Goal: Task Accomplishment & Management: Use online tool/utility

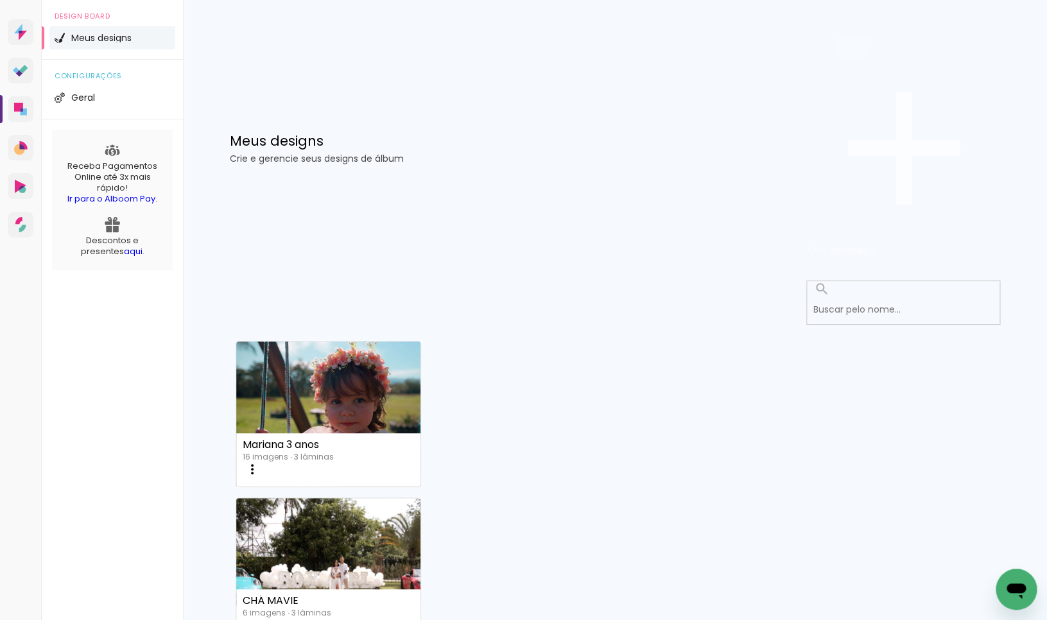
click at [874, 244] on span "Criar um design" at bounding box center [840, 250] width 67 height 12
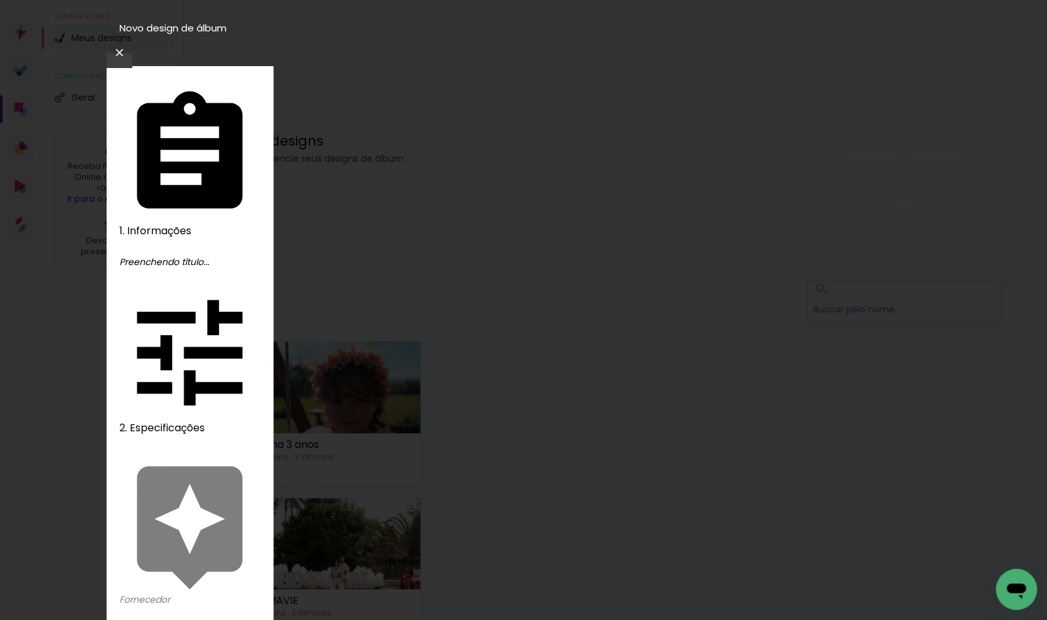
type input "MATHEUS 1 ANO"
type paper-input "MATHEUS 1 ANO"
click at [0, 0] on slot "Avançar" at bounding box center [0, 0] width 0 height 0
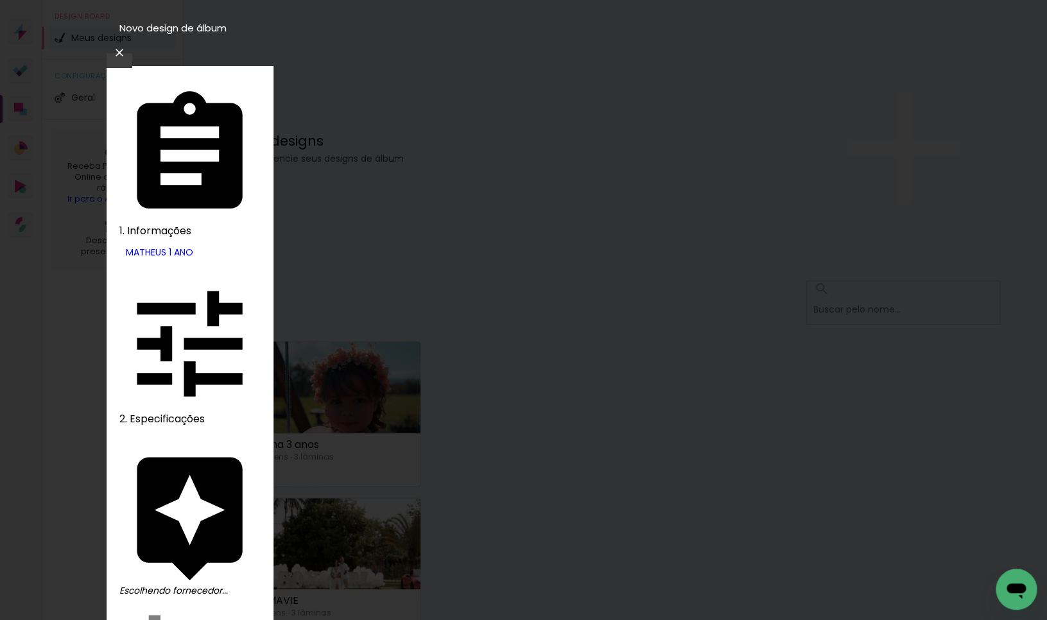
click at [0, 0] on slot "Avançar" at bounding box center [0, 0] width 0 height 0
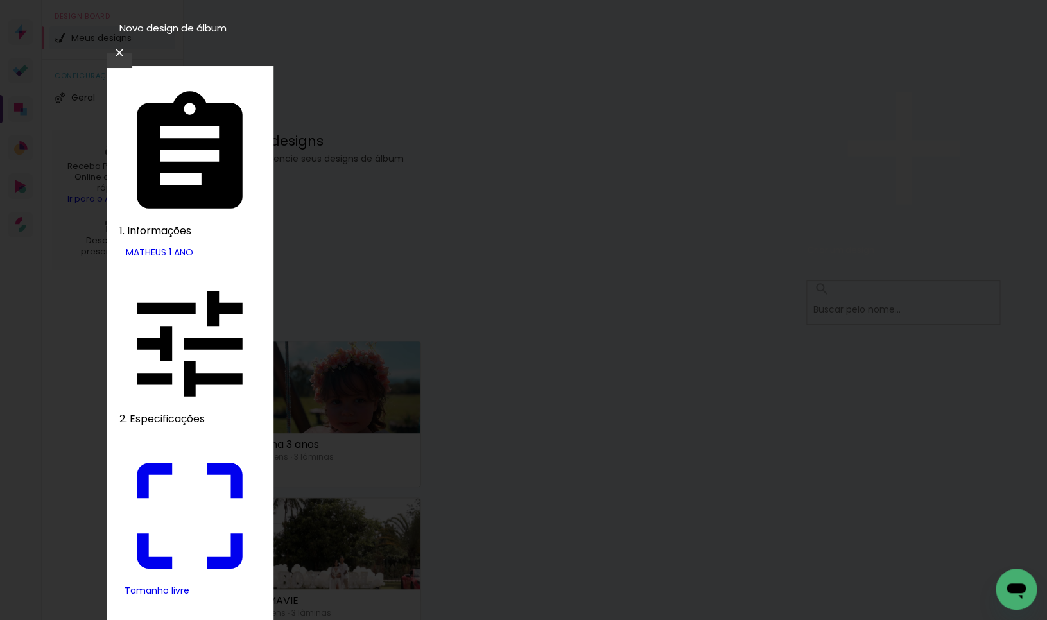
drag, startPoint x: 288, startPoint y: 370, endPoint x: 341, endPoint y: 372, distance: 52.6
type input "9"
type paper-input "9"
drag, startPoint x: 592, startPoint y: 363, endPoint x: 678, endPoint y: 365, distance: 86.0
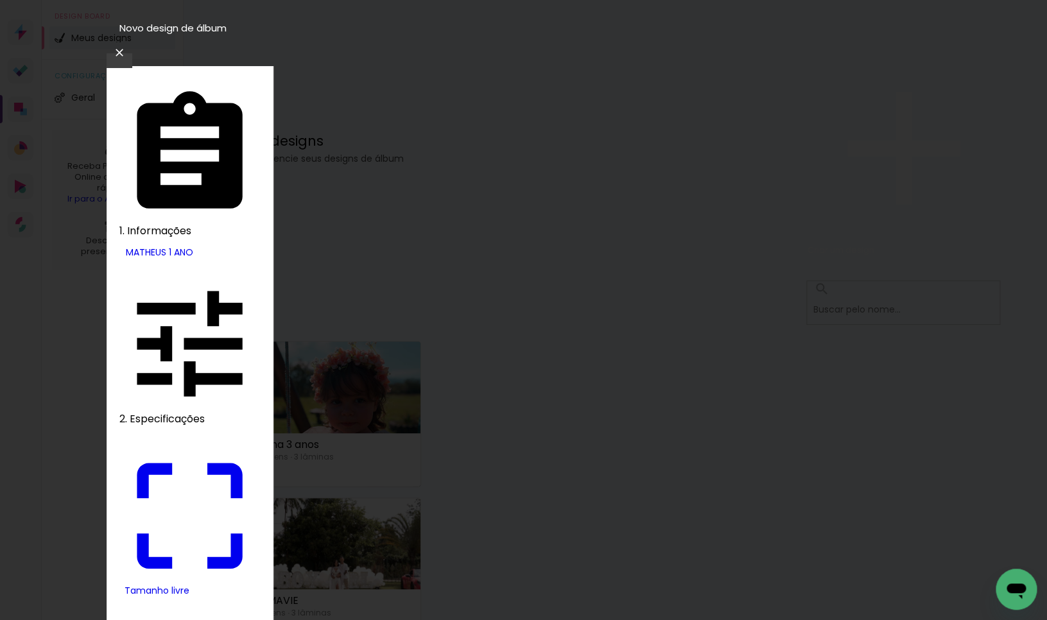
type input "18"
type input "4"
type paper-input "4"
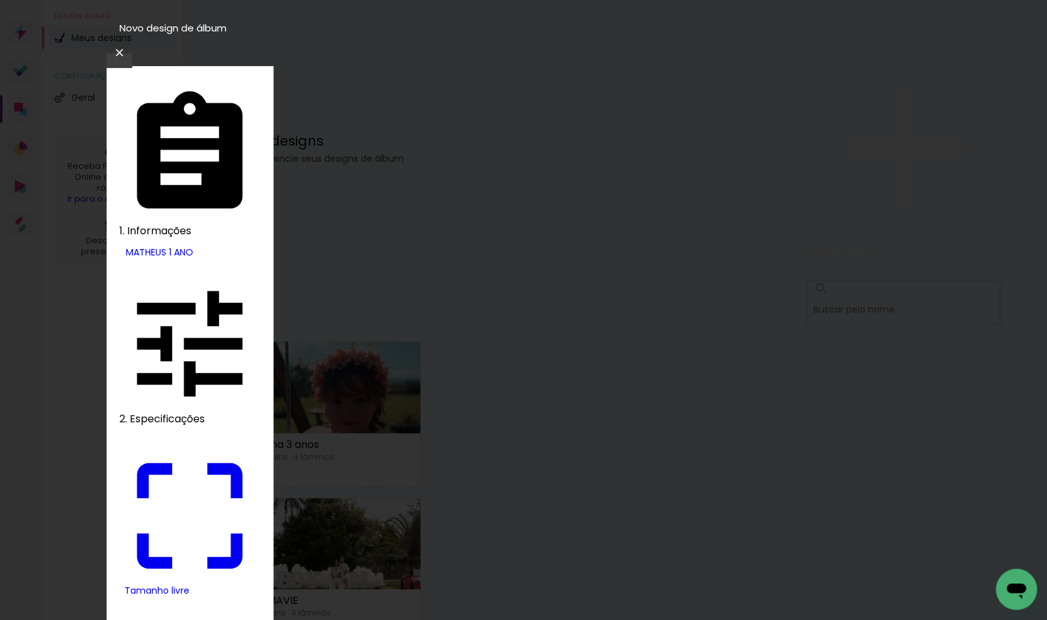
type input "3"
type paper-input "3"
type input "2"
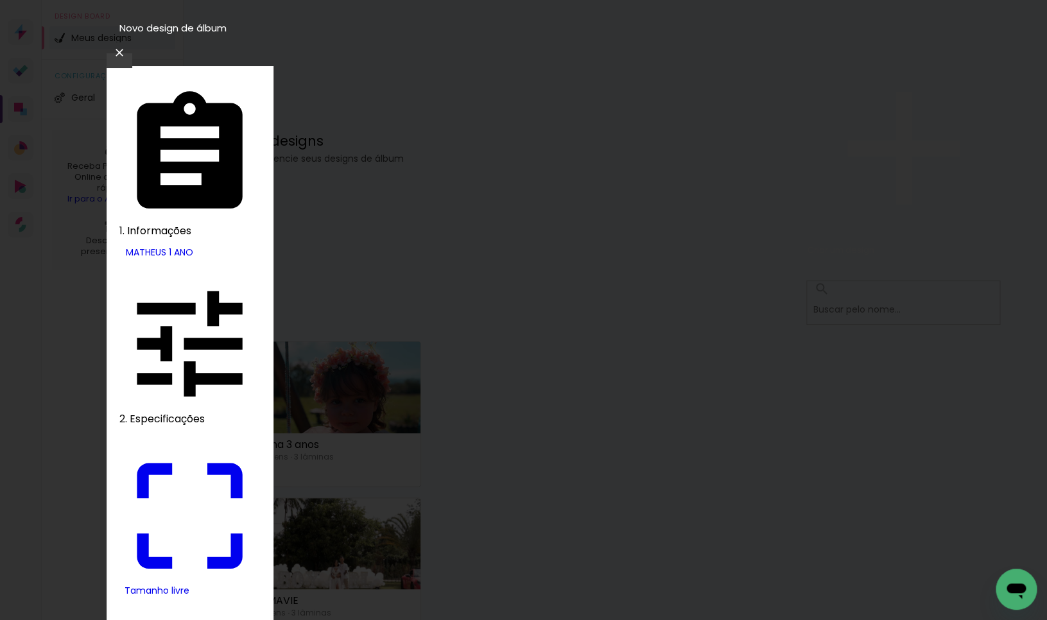
type paper-input "2"
type input "1"
type paper-input "1"
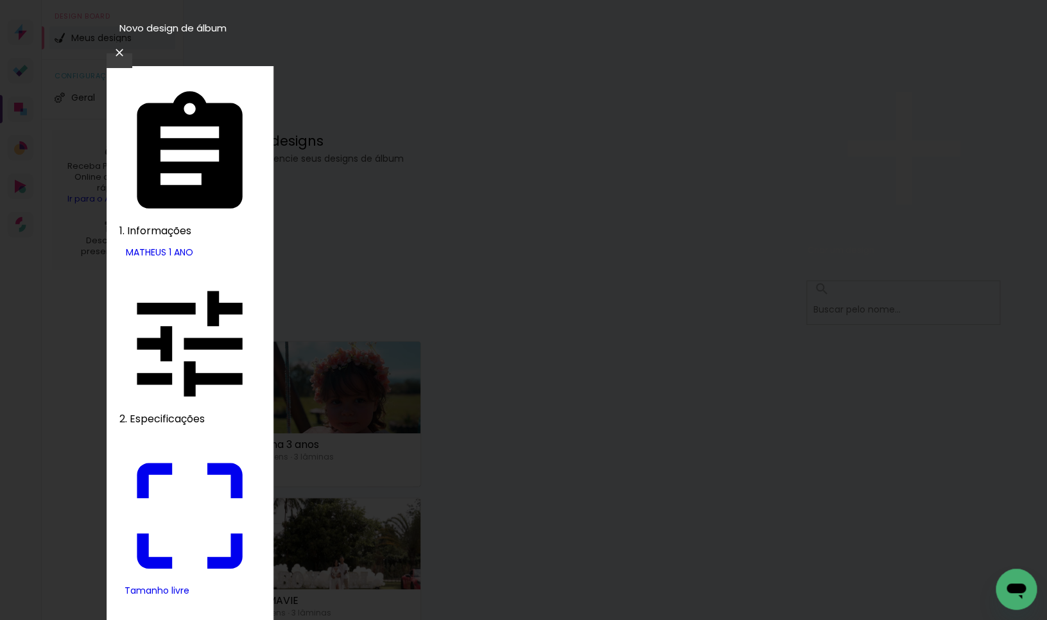
type input "0"
type input "18"
type paper-input "18"
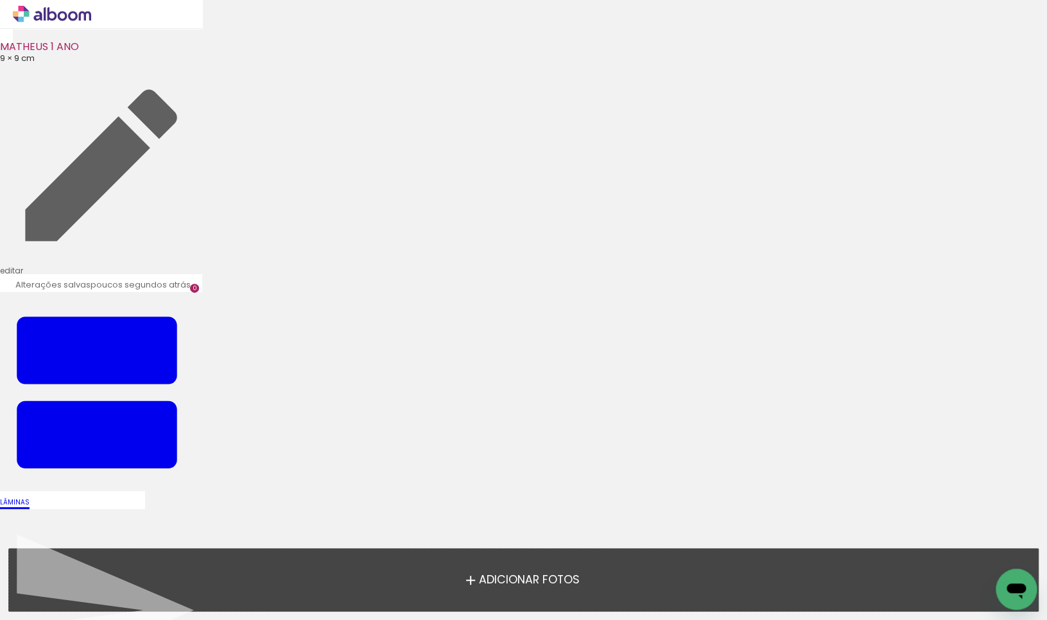
click at [555, 586] on span "Adicionar Fotos" at bounding box center [528, 580] width 101 height 12
click at [0, 0] on input "file" at bounding box center [0, 0] width 0 height 0
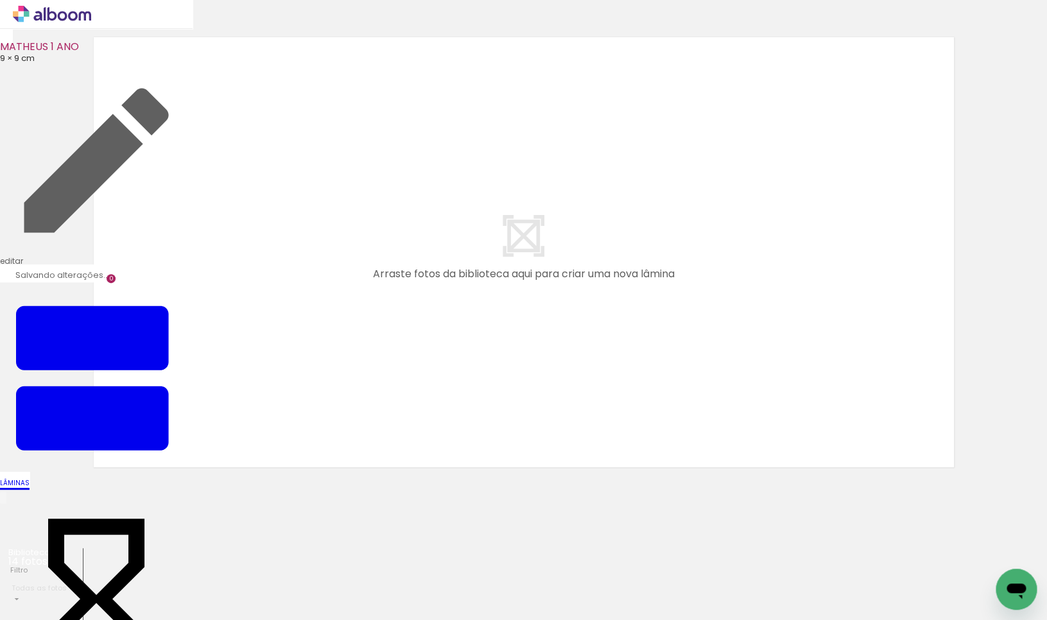
scroll to position [0, 69]
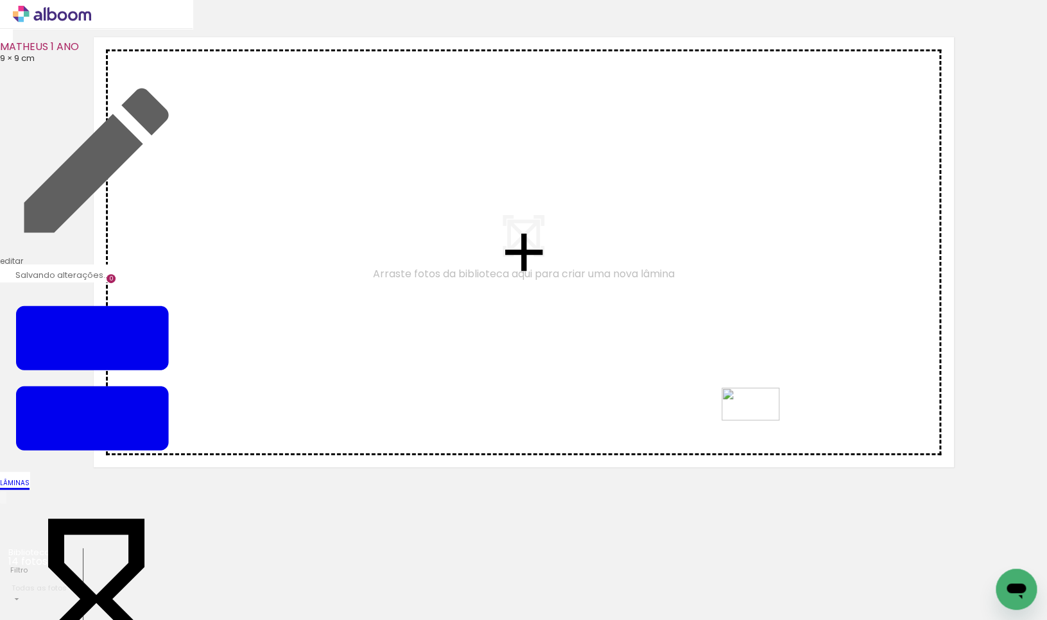
drag, startPoint x: 934, startPoint y: 590, endPoint x: 737, endPoint y: 402, distance: 272.8
click at [737, 402] on quentale-workspace at bounding box center [523, 310] width 1047 height 620
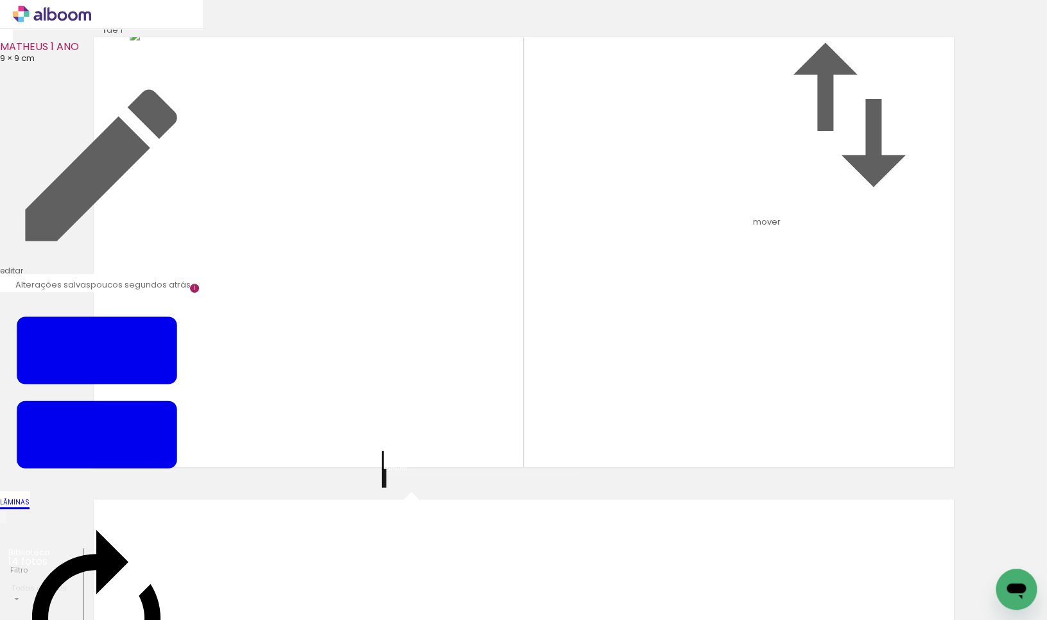
scroll to position [326, 0]
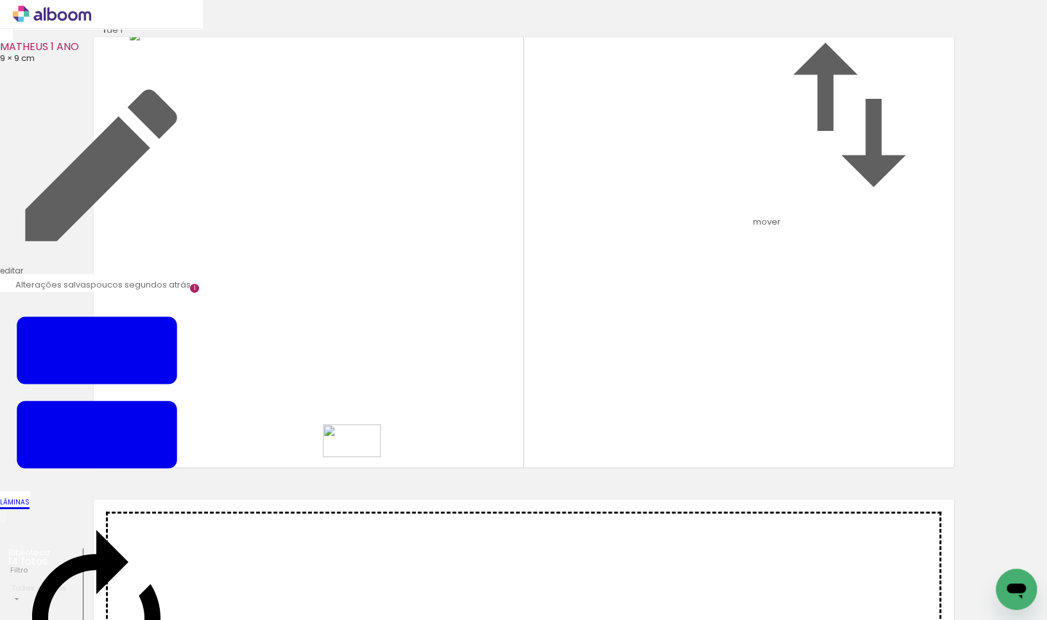
drag, startPoint x: 642, startPoint y: 594, endPoint x: 327, endPoint y: 455, distance: 344.5
click at [327, 455] on quentale-workspace at bounding box center [523, 310] width 1047 height 620
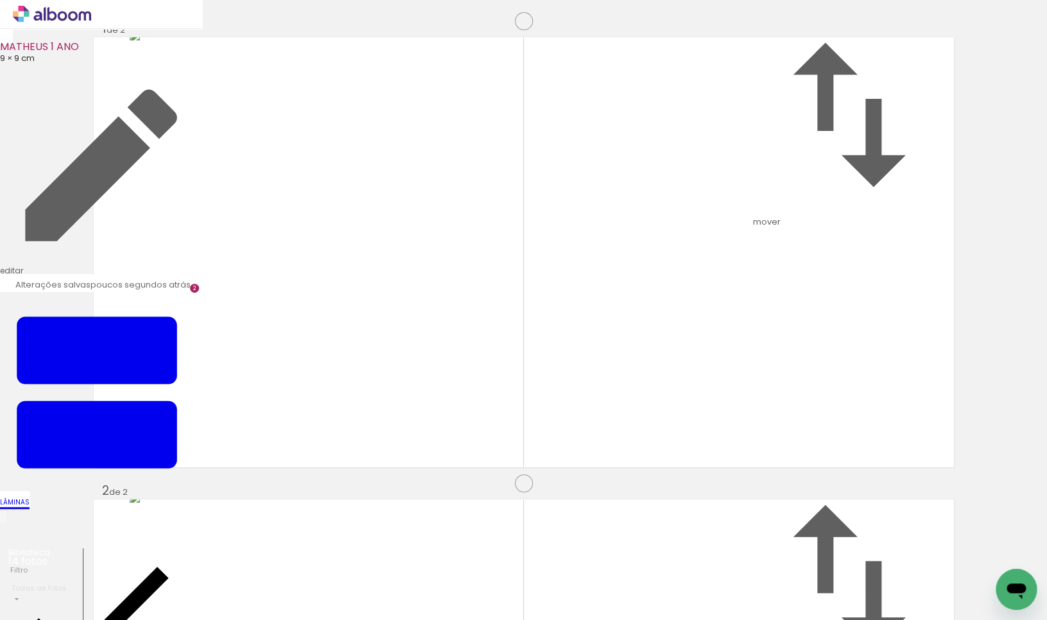
scroll to position [0, 0]
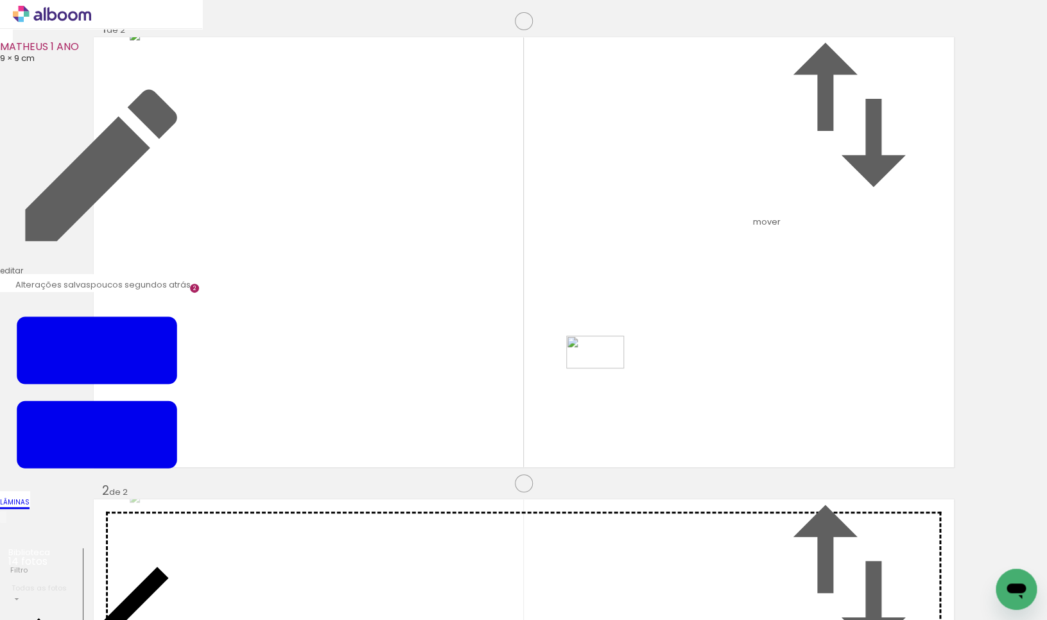
drag, startPoint x: 560, startPoint y: 583, endPoint x: 605, endPoint y: 374, distance: 213.4
click at [605, 374] on quentale-workspace at bounding box center [523, 310] width 1047 height 620
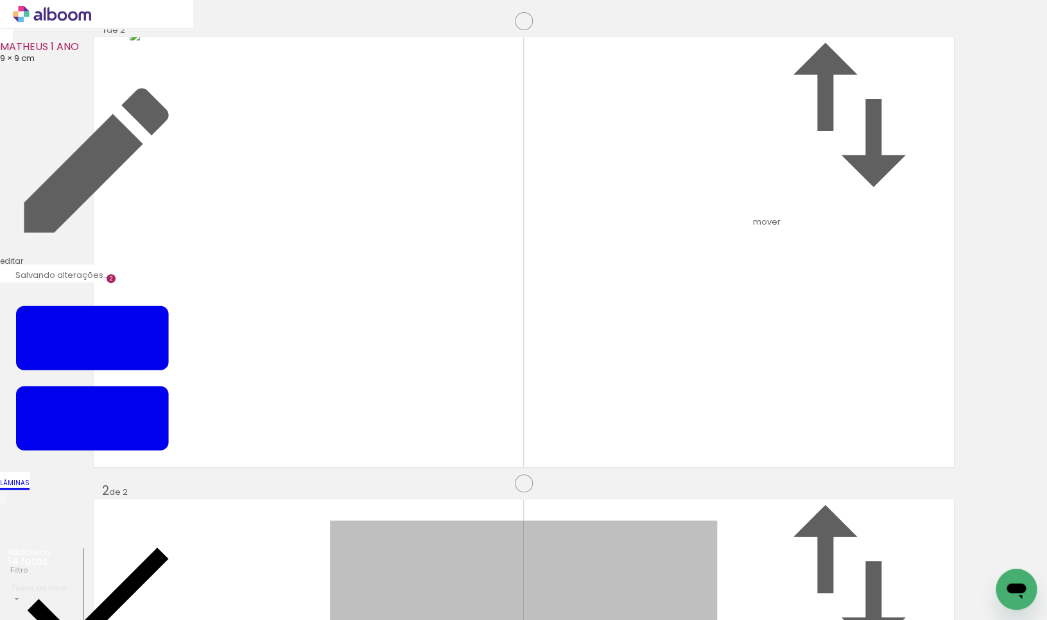
drag, startPoint x: 573, startPoint y: 175, endPoint x: 950, endPoint y: 225, distance: 380.1
drag, startPoint x: 628, startPoint y: 164, endPoint x: 991, endPoint y: 173, distance: 362.7
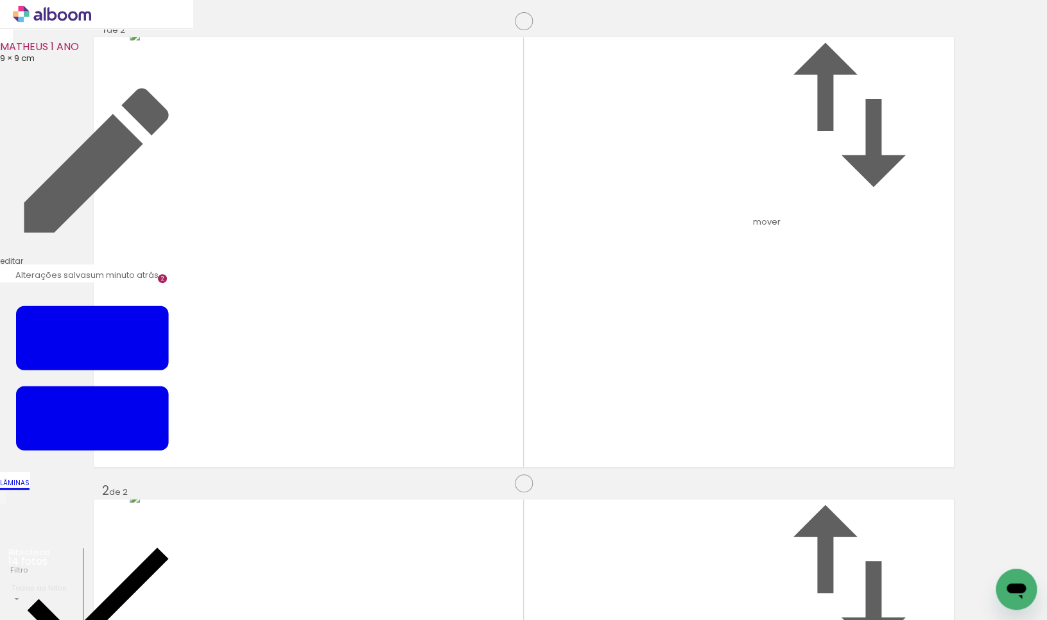
scroll to position [481, 0]
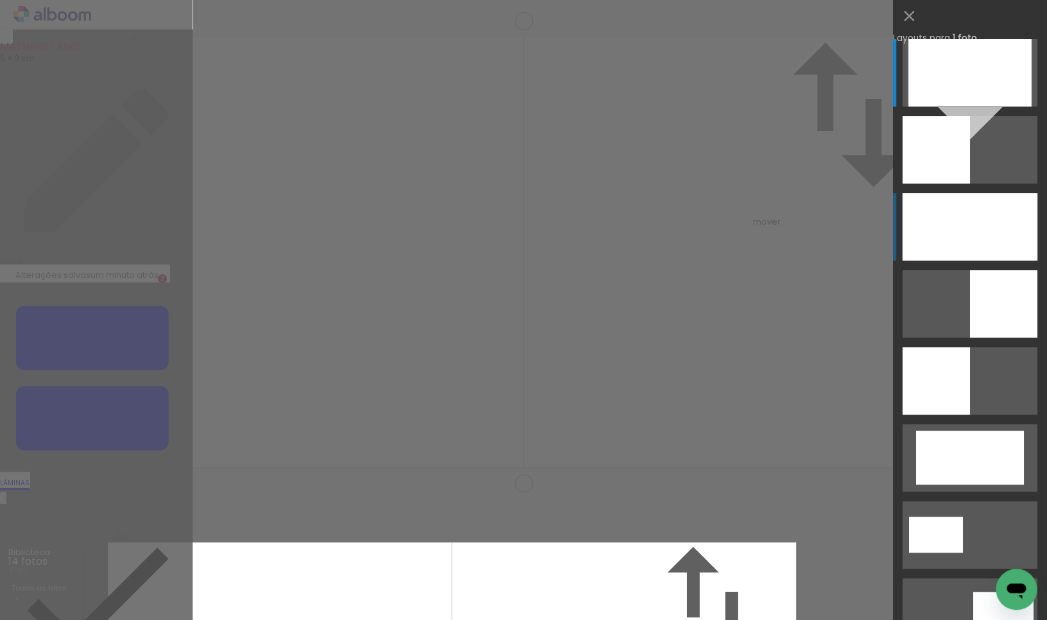
scroll to position [477, 0]
click at [945, 237] on div at bounding box center [969, 226] width 135 height 67
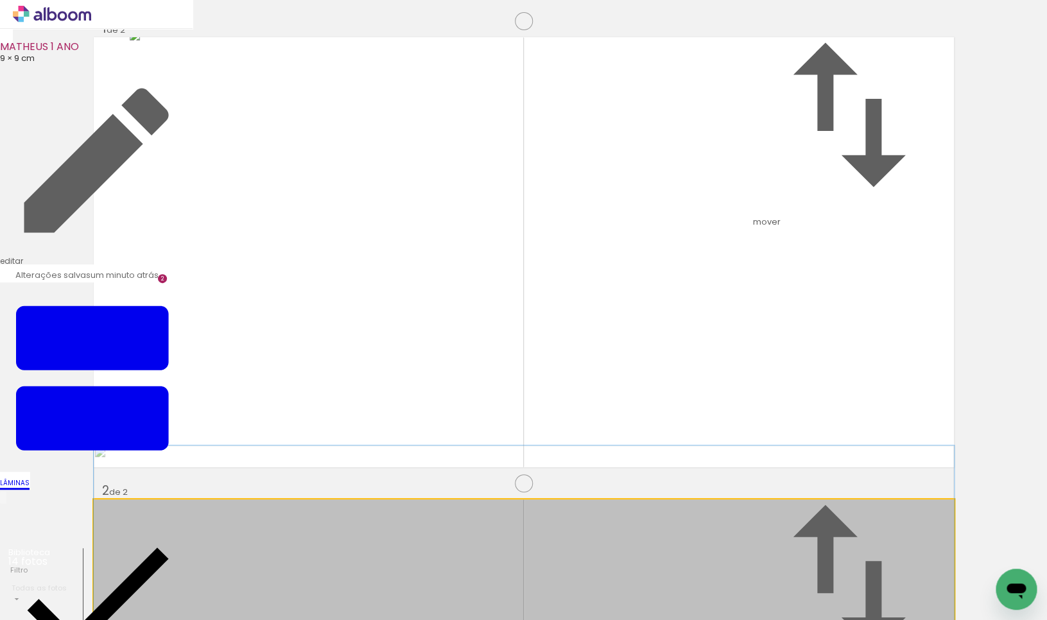
drag, startPoint x: 623, startPoint y: 315, endPoint x: 624, endPoint y: 281, distance: 34.1
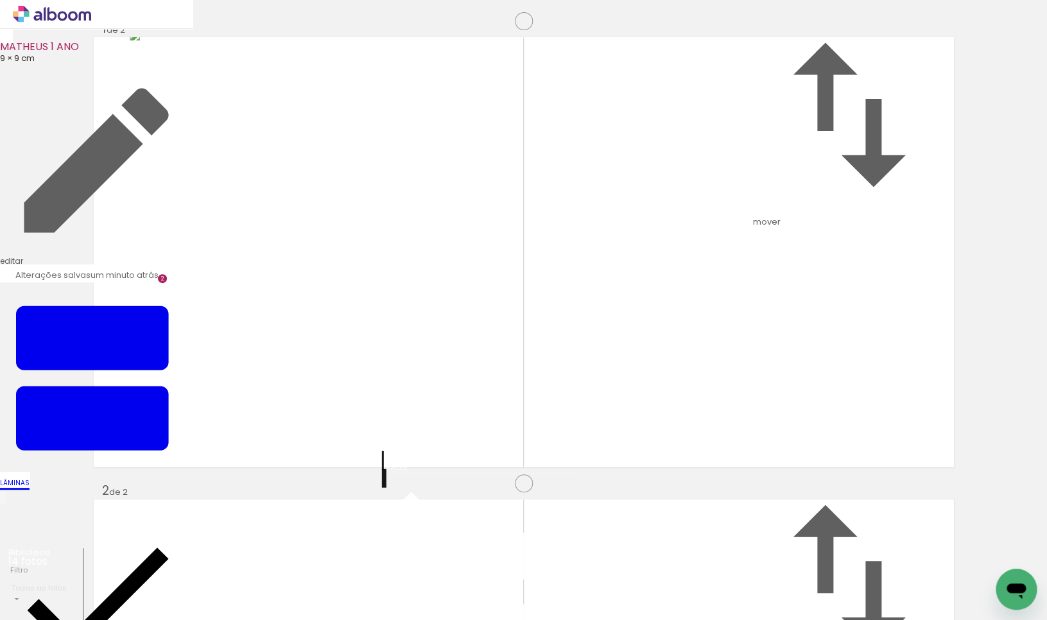
scroll to position [0, 0]
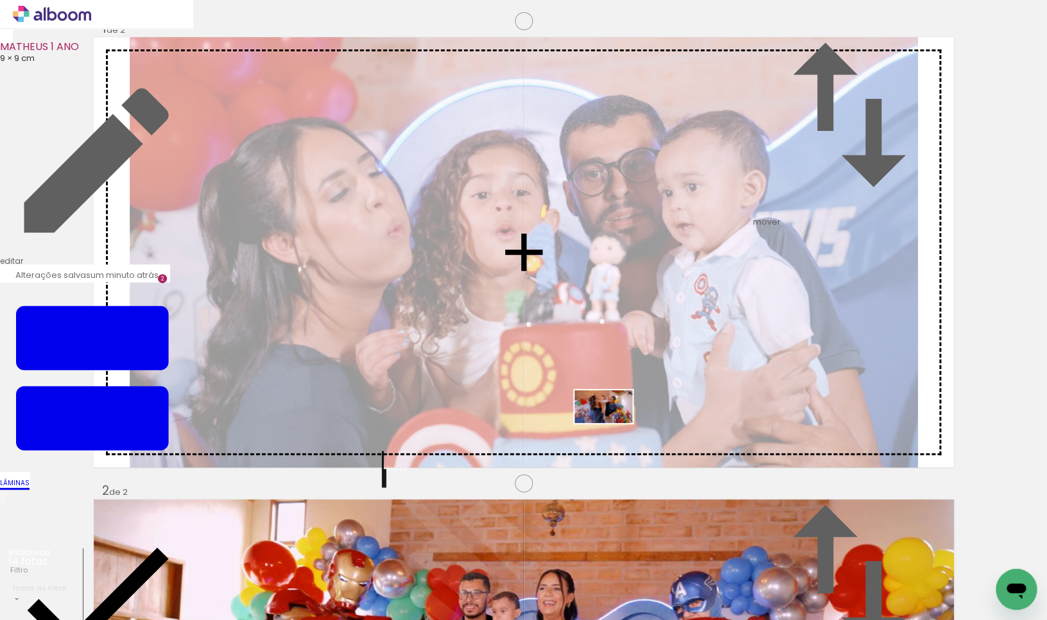
drag, startPoint x: 334, startPoint y: 581, endPoint x: 626, endPoint y: 420, distance: 333.3
click at [626, 420] on quentale-workspace at bounding box center [523, 310] width 1047 height 620
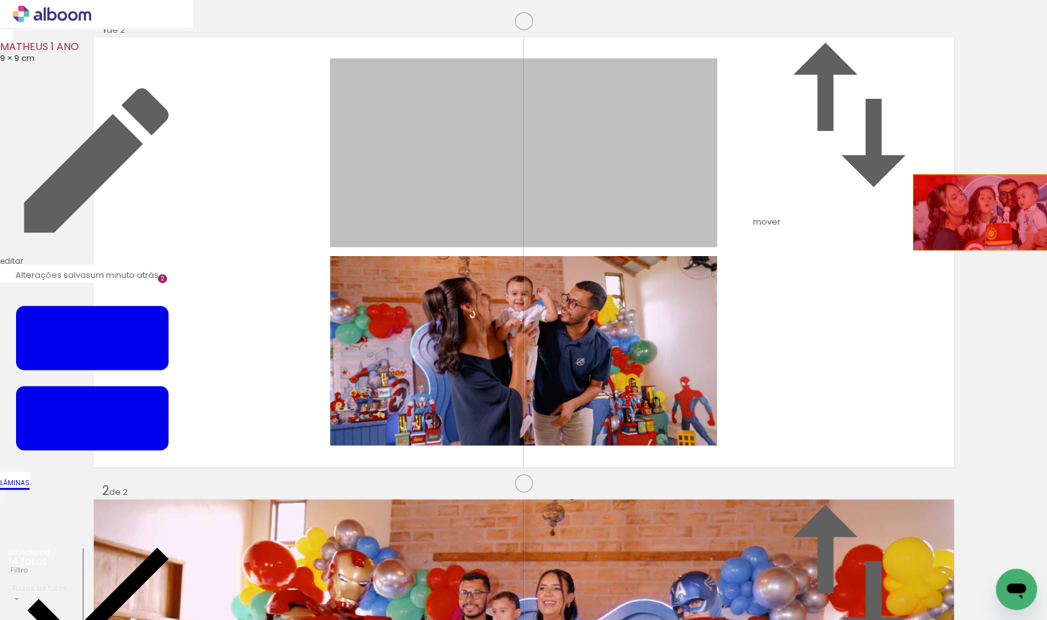
drag, startPoint x: 570, startPoint y: 270, endPoint x: 990, endPoint y: 277, distance: 419.8
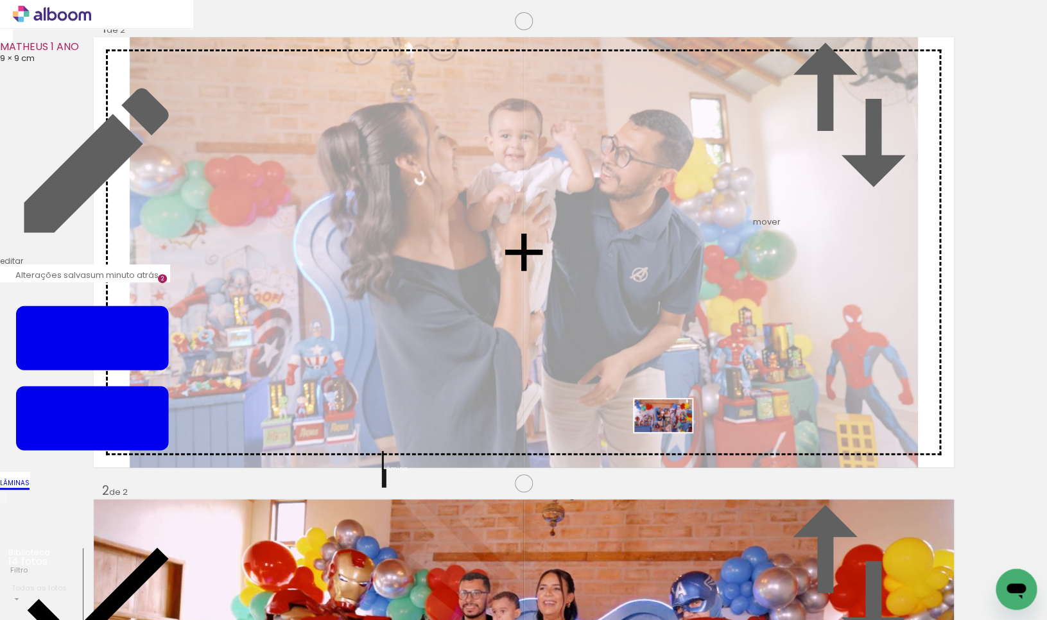
drag, startPoint x: 280, startPoint y: 592, endPoint x: 673, endPoint y: 438, distance: 421.9
click at [673, 438] on quentale-workspace at bounding box center [523, 310] width 1047 height 620
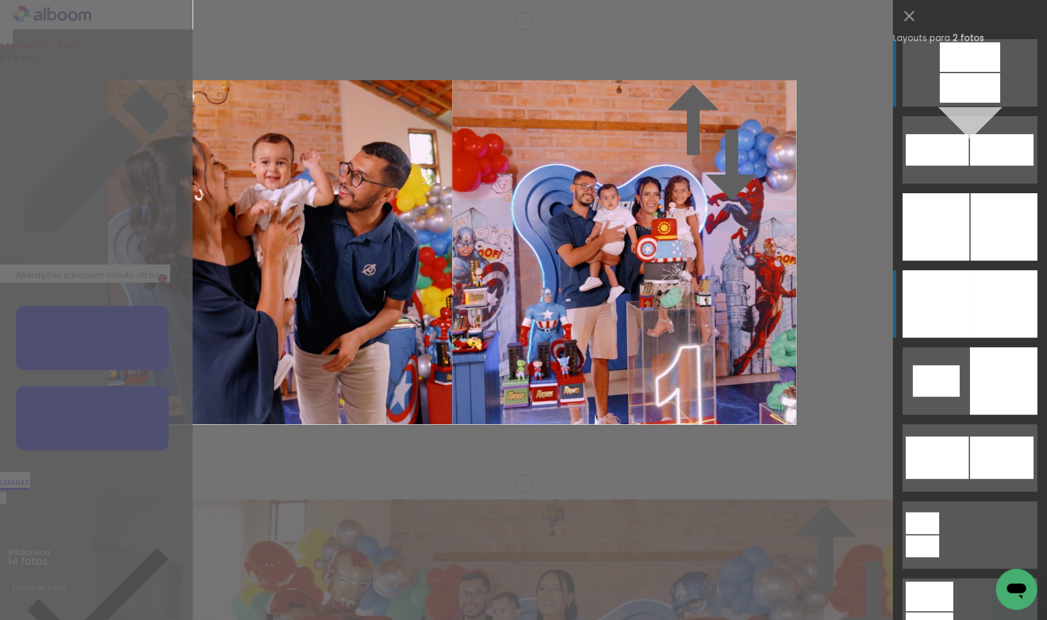
scroll to position [15, 0]
click at [970, 315] on div at bounding box center [1003, 303] width 67 height 67
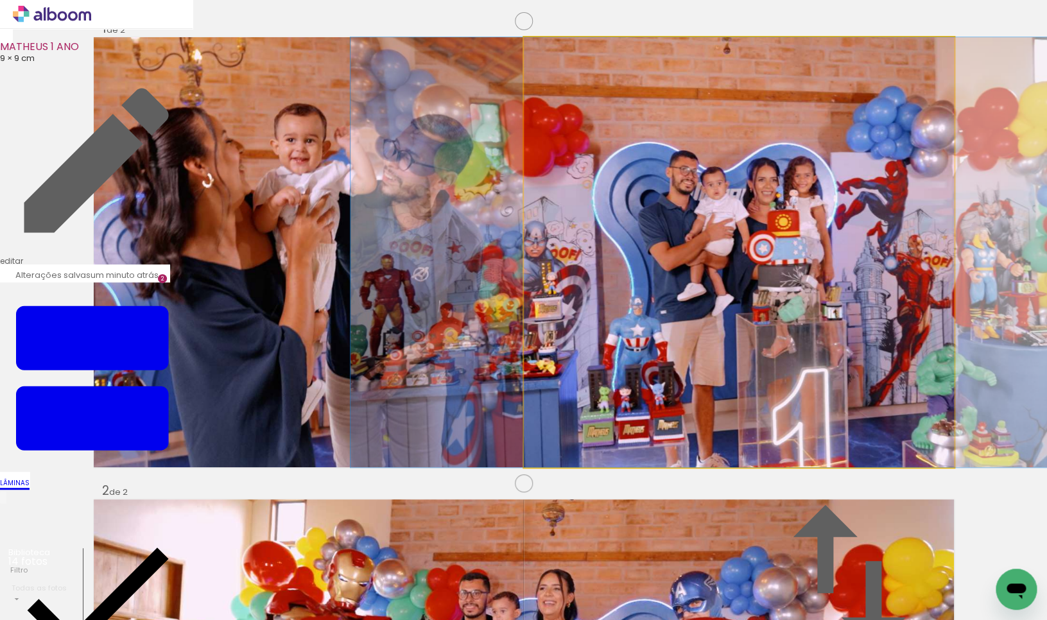
drag, startPoint x: 874, startPoint y: 329, endPoint x: 757, endPoint y: 334, distance: 116.9
click at [868, 329] on album-spread "1 de 2" at bounding box center [524, 252] width 860 height 430
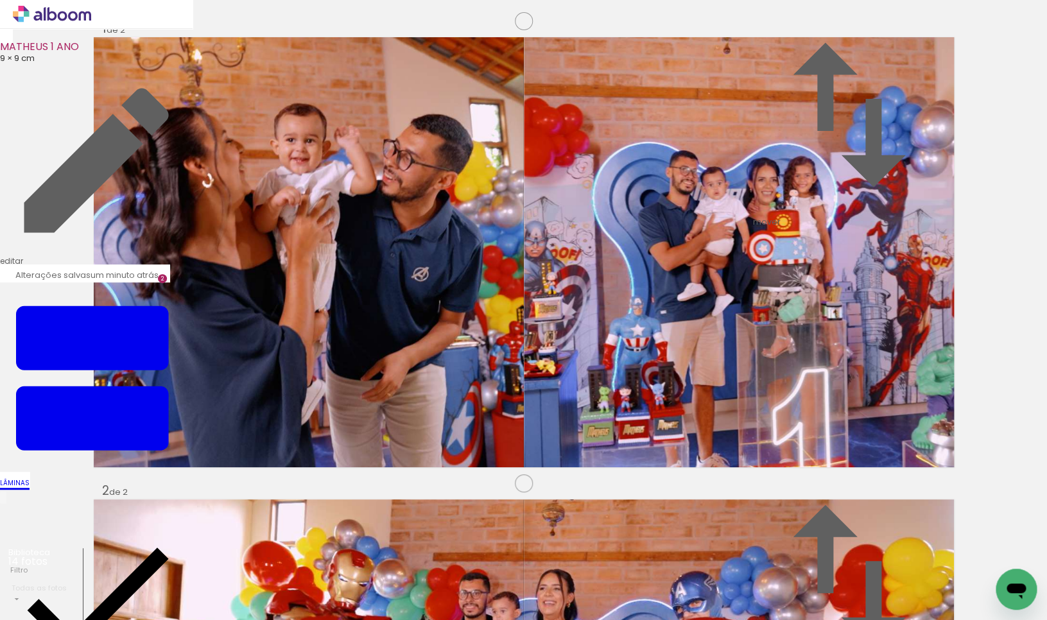
scroll to position [0, 69]
click at [786, 361] on quentale-workspace at bounding box center [523, 310] width 1047 height 620
drag, startPoint x: 870, startPoint y: 586, endPoint x: 656, endPoint y: 386, distance: 292.4
click at [656, 386] on quentale-workspace at bounding box center [523, 310] width 1047 height 620
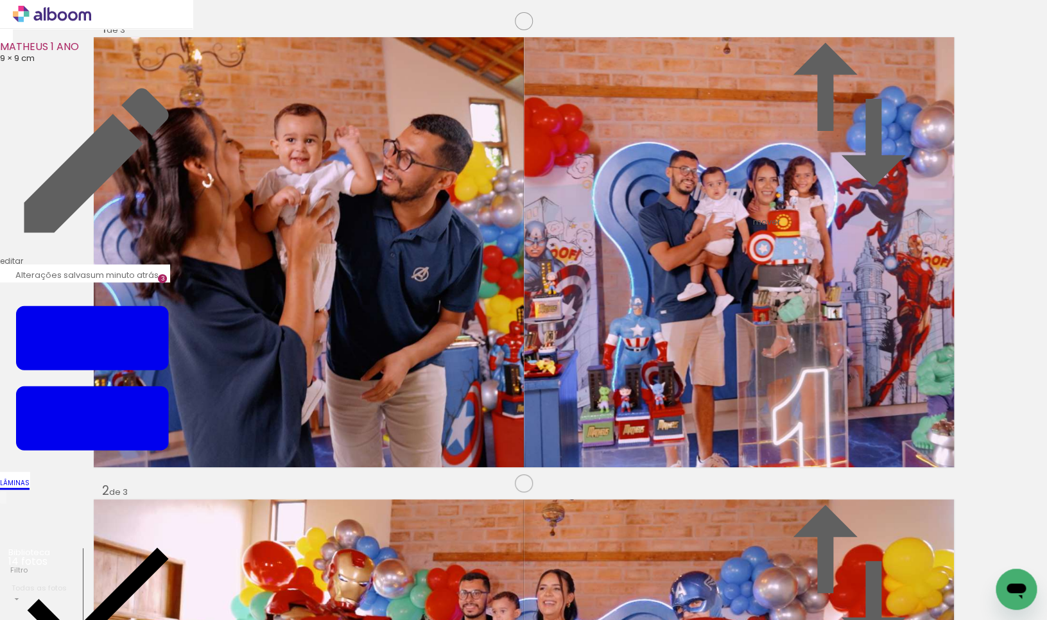
drag, startPoint x: 604, startPoint y: 404, endPoint x: 1006, endPoint y: 364, distance: 404.4
drag, startPoint x: 352, startPoint y: 583, endPoint x: 694, endPoint y: 340, distance: 419.2
click at [694, 340] on quentale-workspace at bounding box center [523, 310] width 1047 height 620
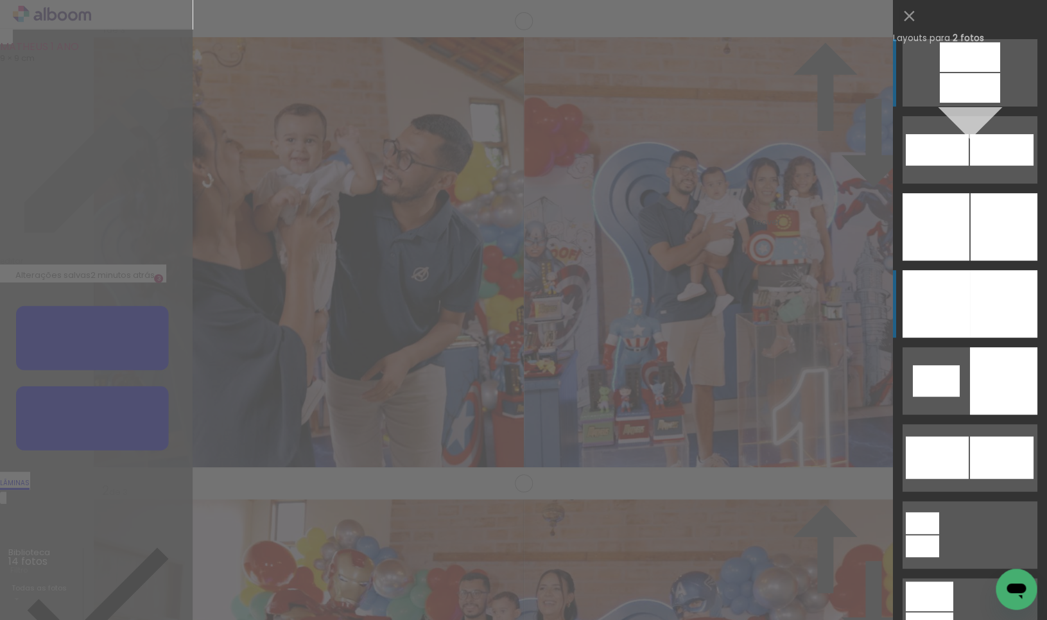
scroll to position [939, 0]
click at [965, 304] on div at bounding box center [935, 303] width 67 height 67
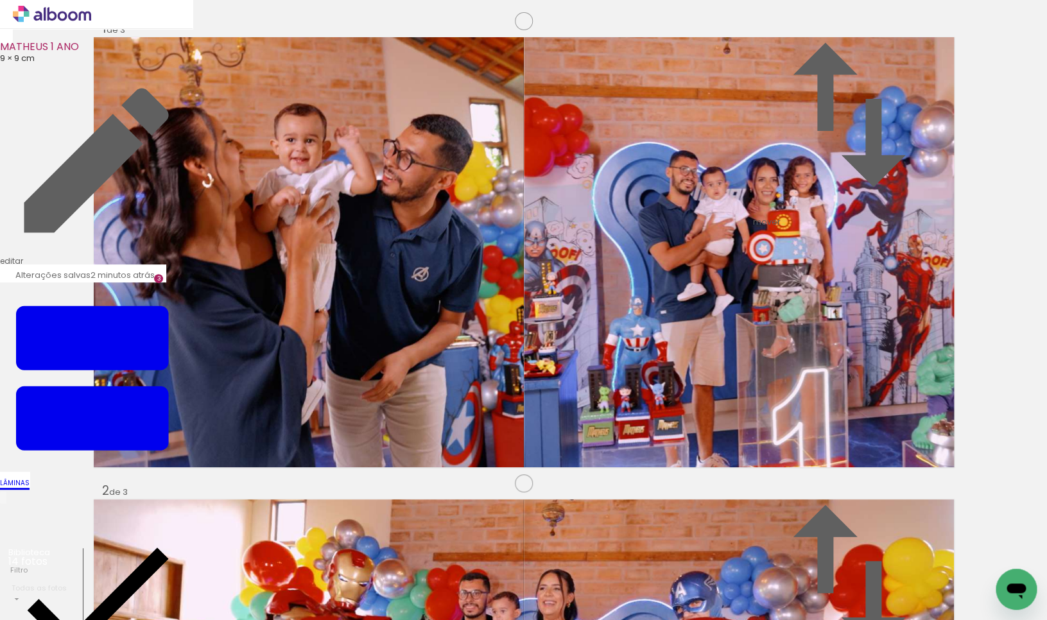
drag, startPoint x: 402, startPoint y: 275, endPoint x: 413, endPoint y: 274, distance: 11.6
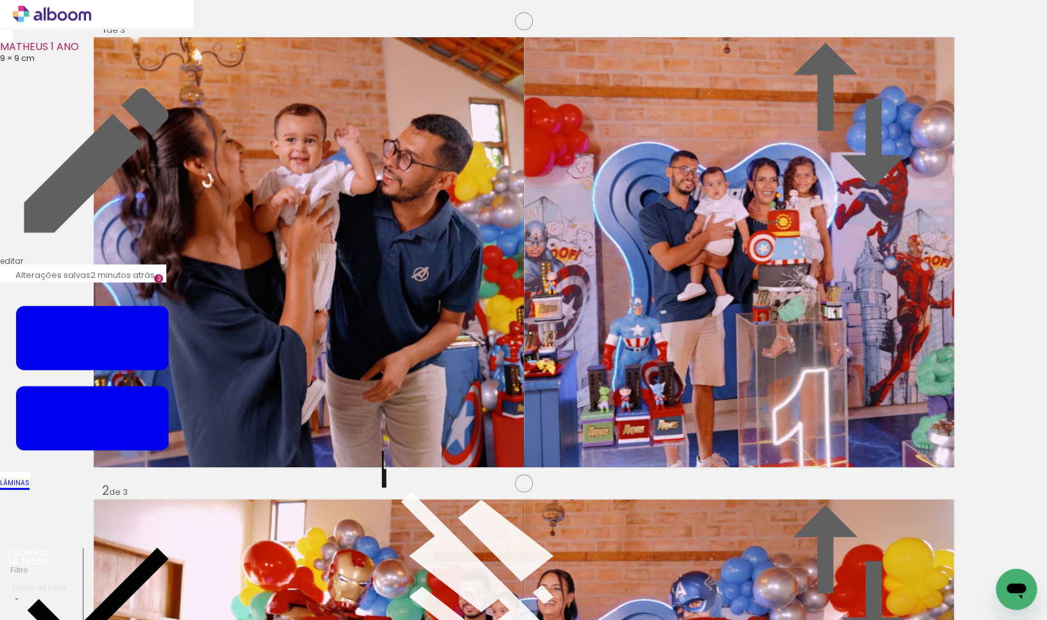
scroll to position [0, 0]
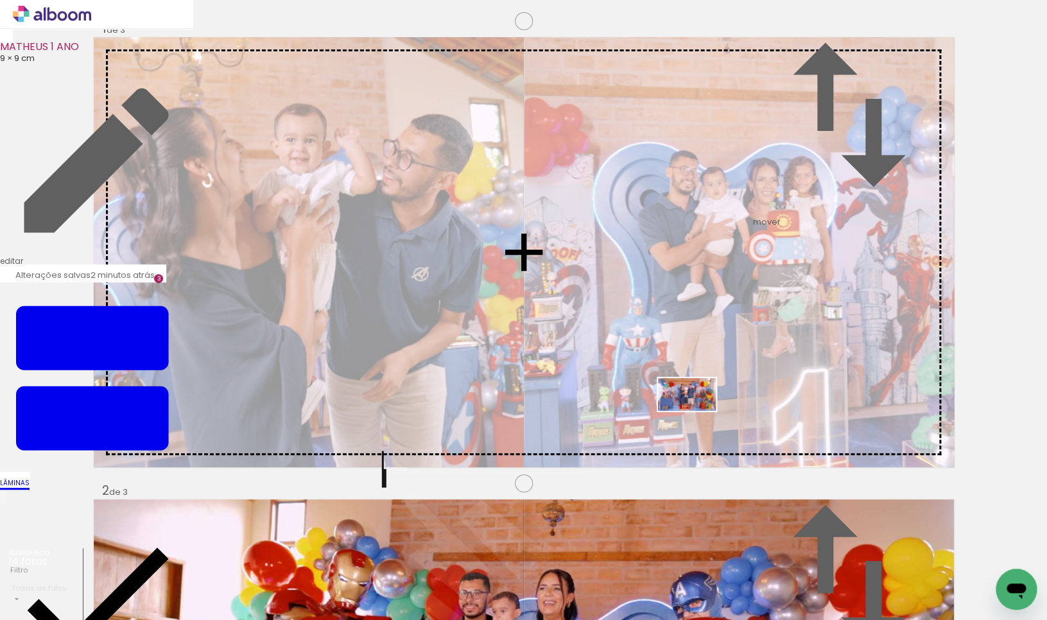
drag, startPoint x: 643, startPoint y: 578, endPoint x: 696, endPoint y: 417, distance: 169.7
click at [696, 417] on quentale-workspace at bounding box center [523, 310] width 1047 height 620
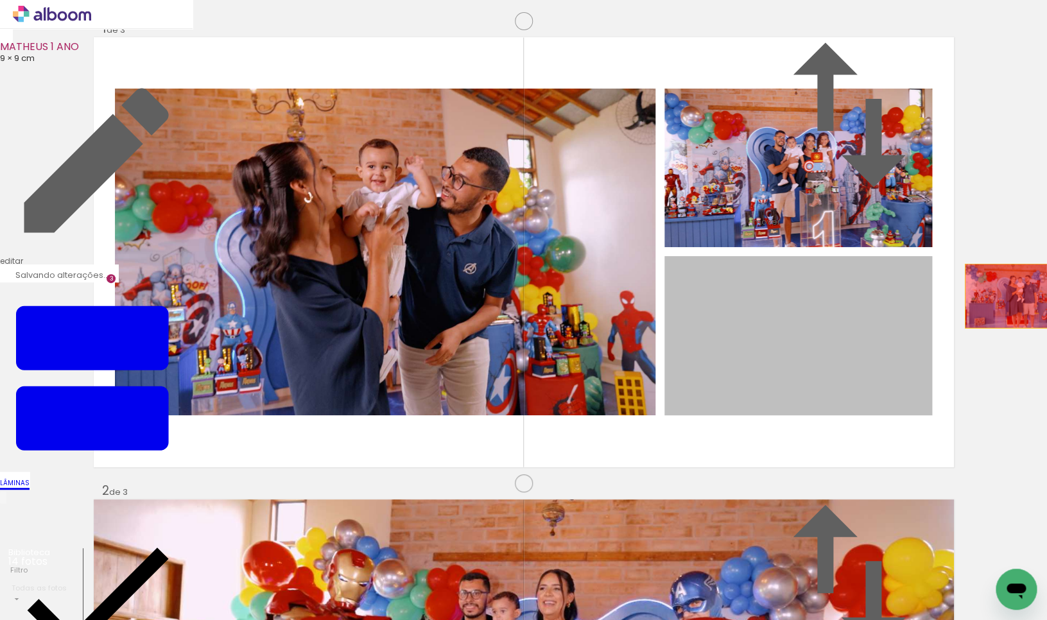
drag, startPoint x: 804, startPoint y: 392, endPoint x: 1021, endPoint y: 360, distance: 219.9
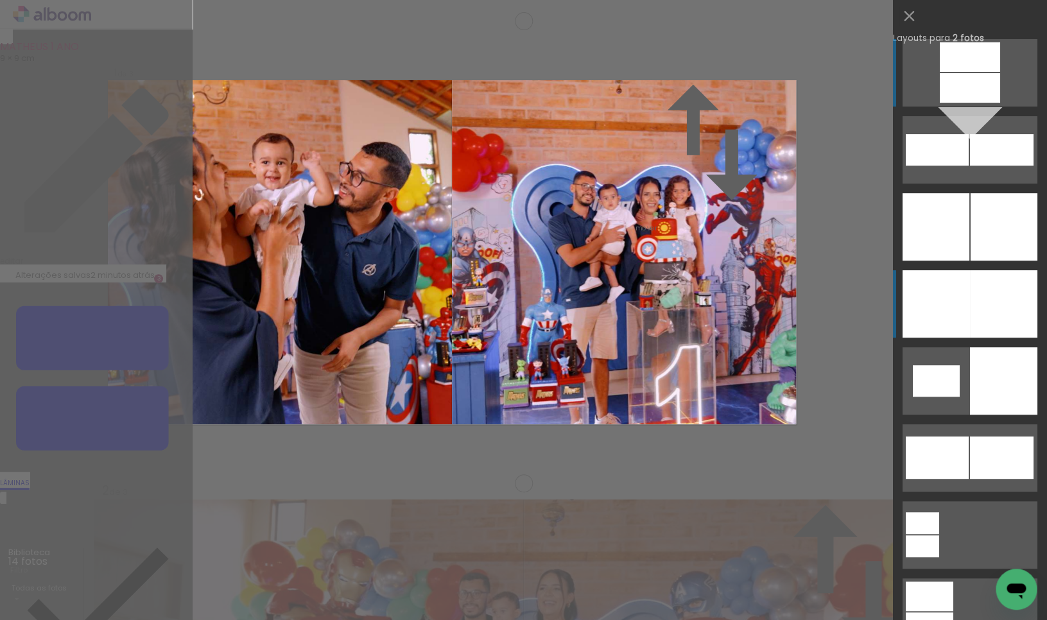
scroll to position [15, 0]
click at [961, 304] on div at bounding box center [935, 303] width 67 height 67
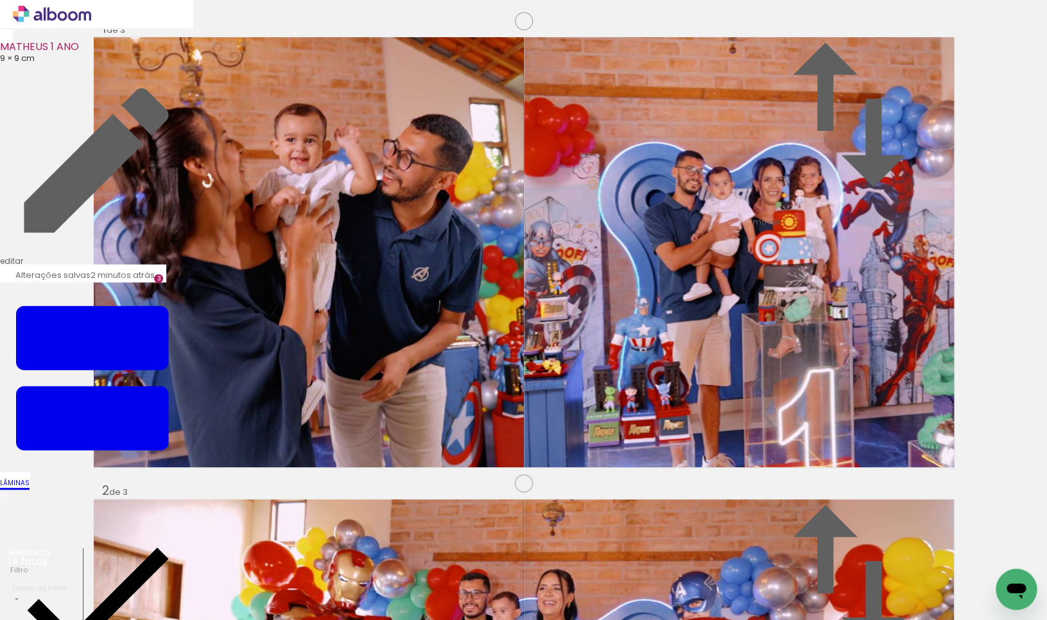
scroll to position [553, 0]
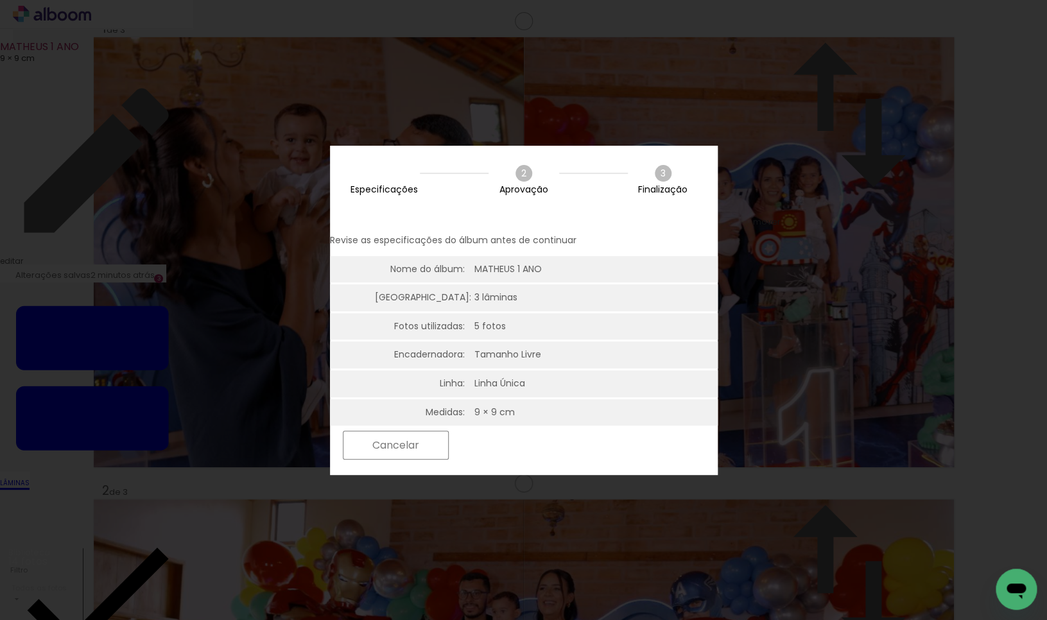
click at [0, 0] on slot "Próximo" at bounding box center [0, 0] width 0 height 0
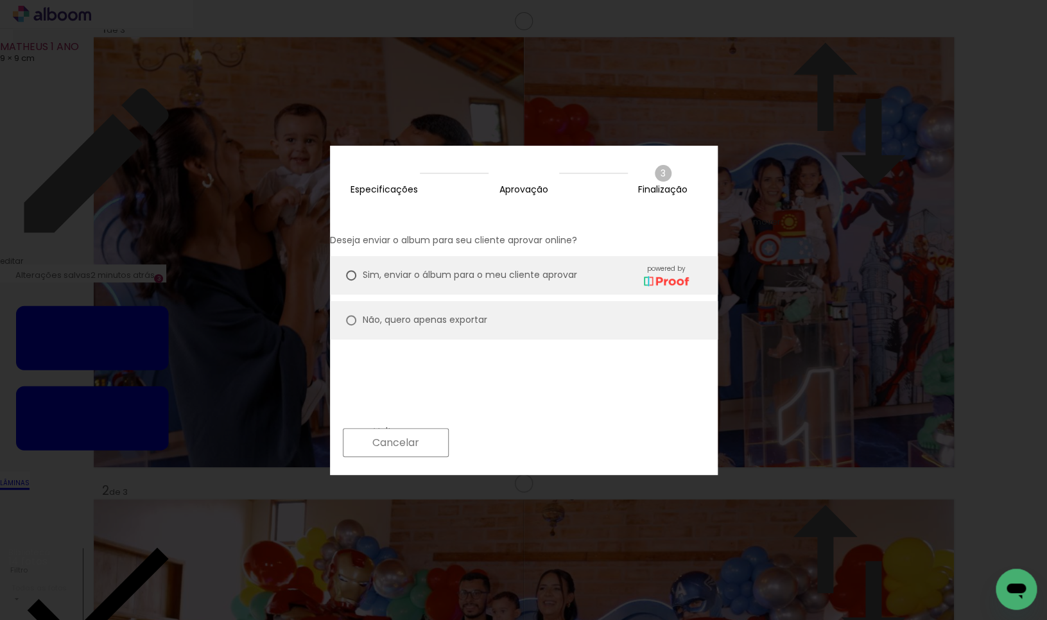
drag, startPoint x: 374, startPoint y: 307, endPoint x: 398, endPoint y: 320, distance: 27.3
click at [356, 315] on div at bounding box center [351, 320] width 10 height 10
type paper-radio-button "on"
click at [0, 0] on slot "Próximo" at bounding box center [0, 0] width 0 height 0
type input "Alta, 300 DPI"
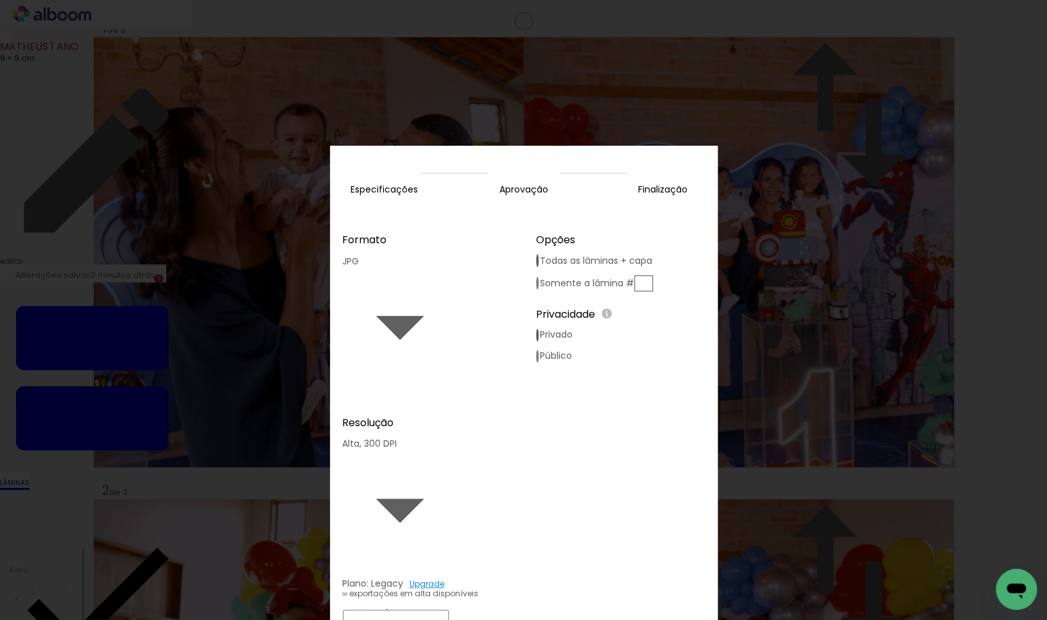
click at [557, 610] on paper-button "Exportar" at bounding box center [506, 624] width 102 height 28
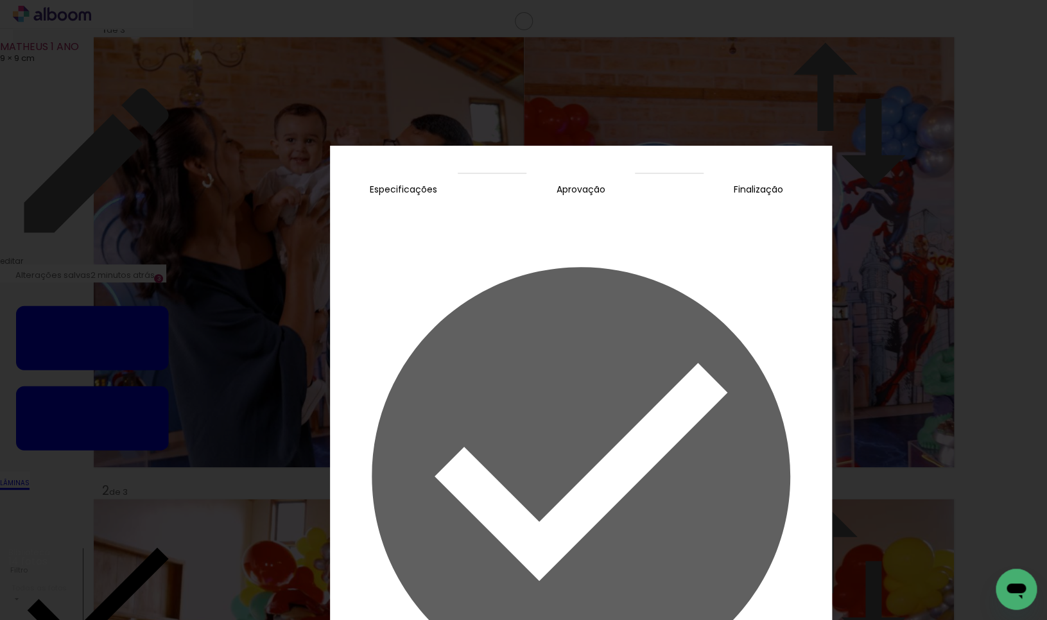
click at [0, 0] on slot "Concluir" at bounding box center [0, 0] width 0 height 0
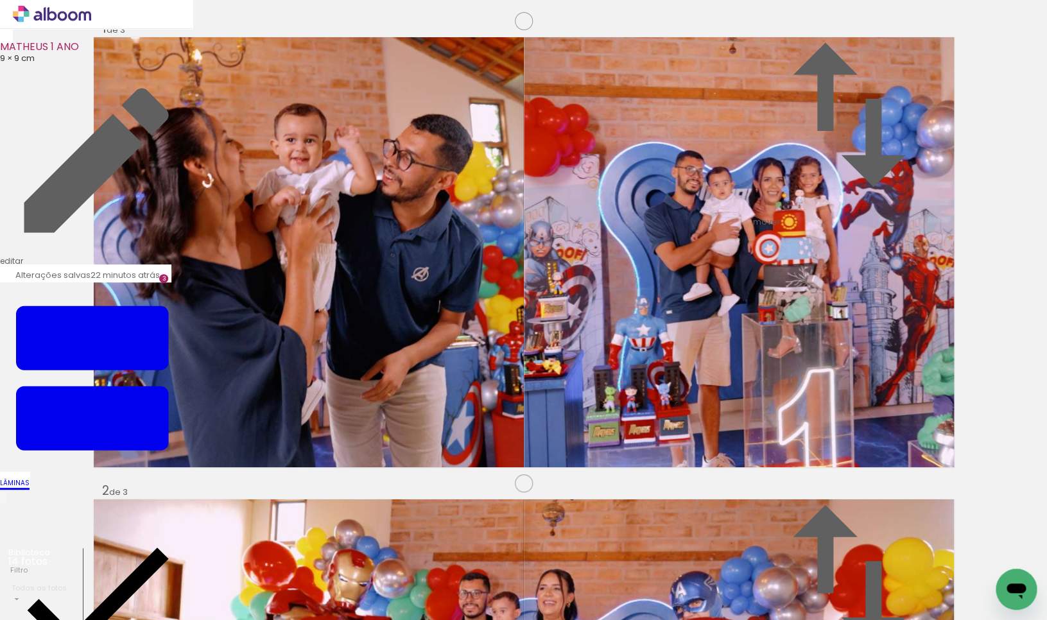
scroll to position [0, 0]
